Goal: Transaction & Acquisition: Purchase product/service

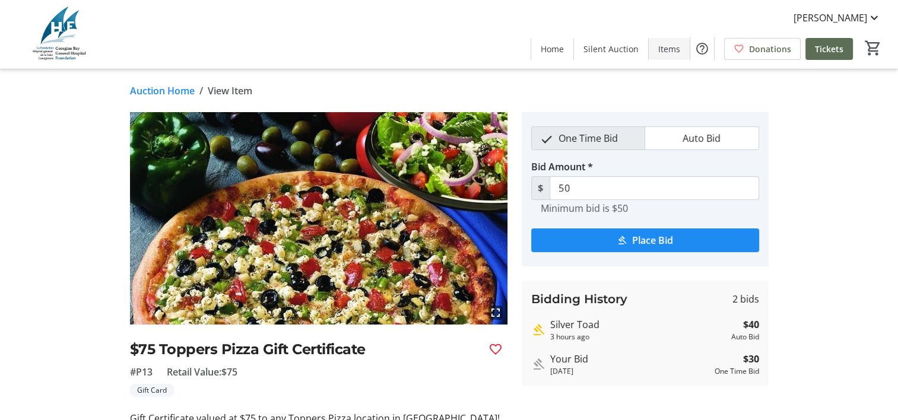
click at [680, 46] on span "Items" at bounding box center [669, 49] width 22 height 12
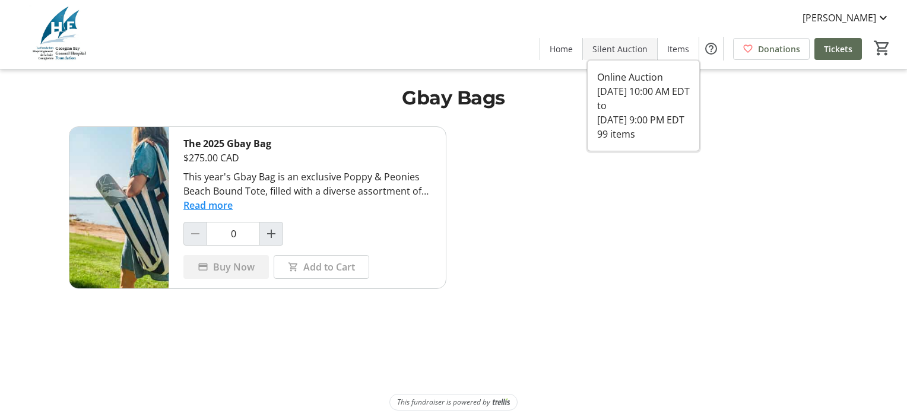
click at [647, 55] on span "Silent Auction" at bounding box center [619, 49] width 55 height 12
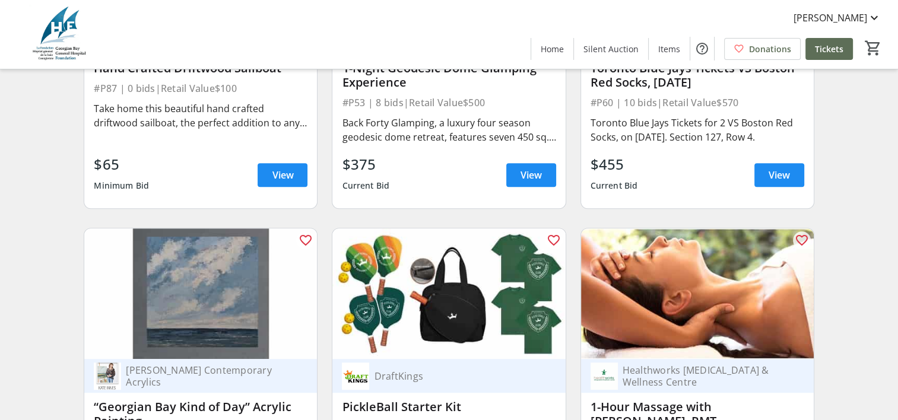
scroll to position [5164, 0]
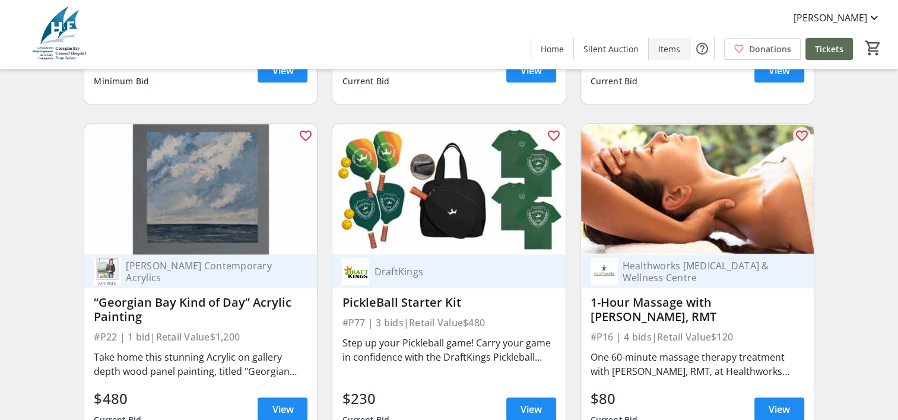
click at [674, 52] on span "Items" at bounding box center [669, 49] width 22 height 12
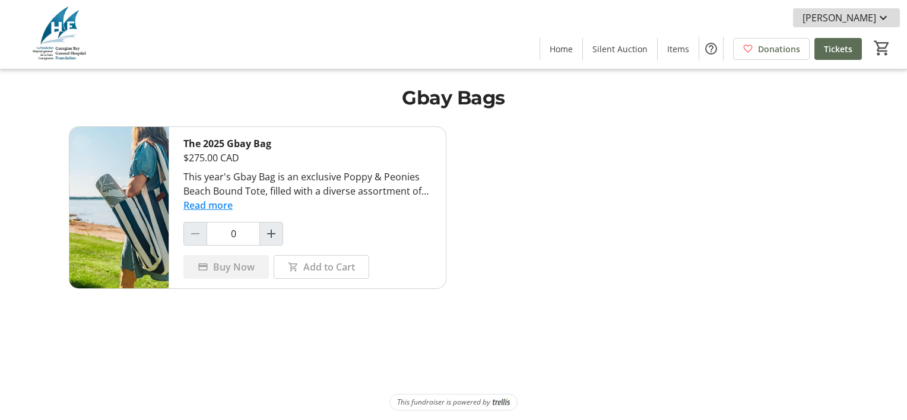
click at [845, 17] on span "[PERSON_NAME]" at bounding box center [839, 18] width 74 height 14
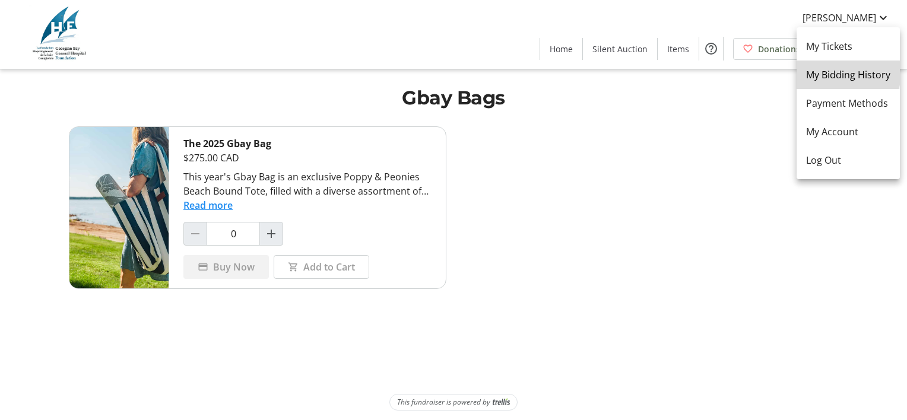
click at [840, 73] on span "My Bidding History" at bounding box center [848, 75] width 84 height 14
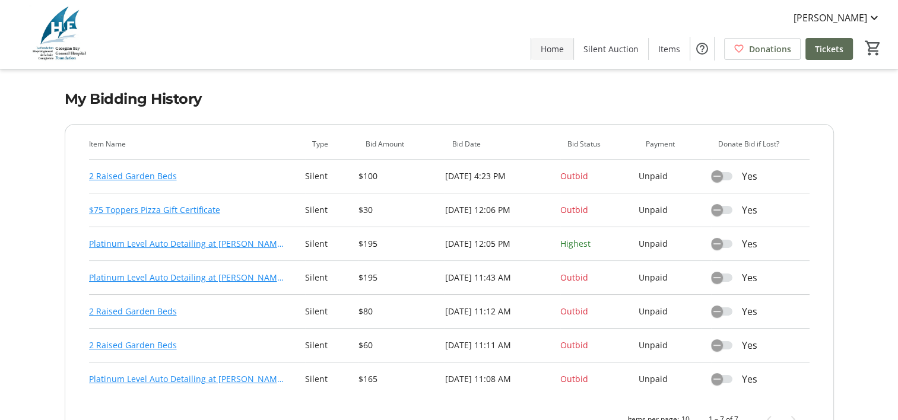
click at [564, 48] on span "Home" at bounding box center [552, 49] width 23 height 12
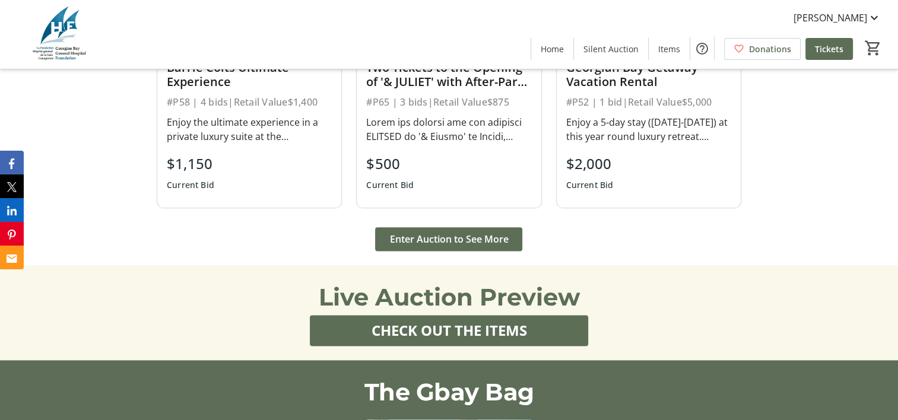
scroll to position [1484, 0]
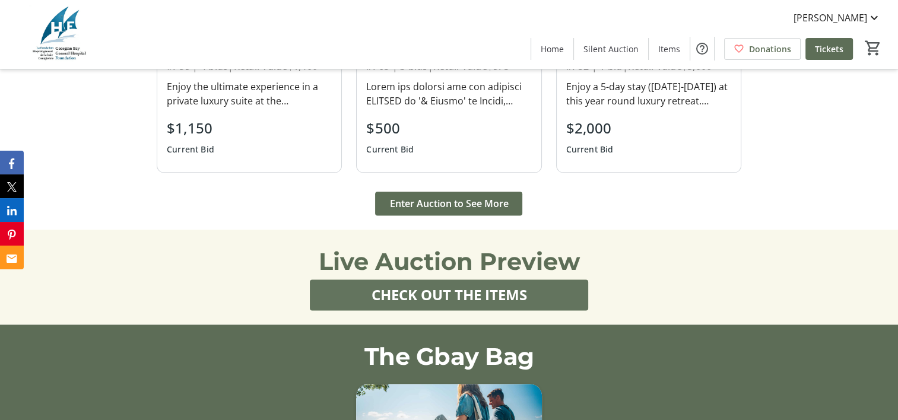
click at [463, 284] on span "CHECK OUT THE ITEMS" at bounding box center [449, 294] width 156 height 21
